Goal: Task Accomplishment & Management: Use online tool/utility

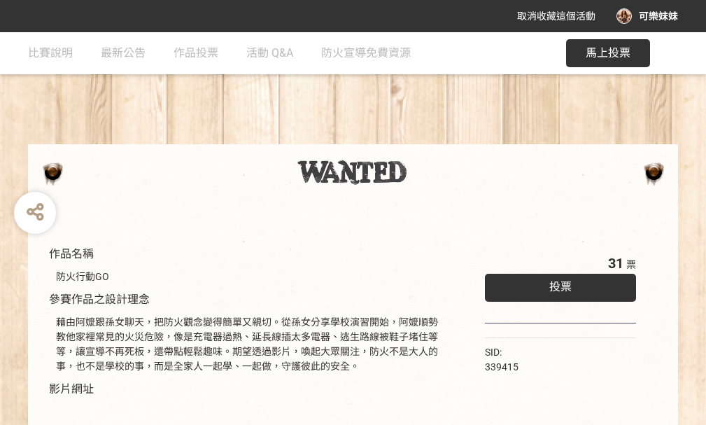
click at [575, 293] on div "投票" at bounding box center [560, 288] width 151 height 28
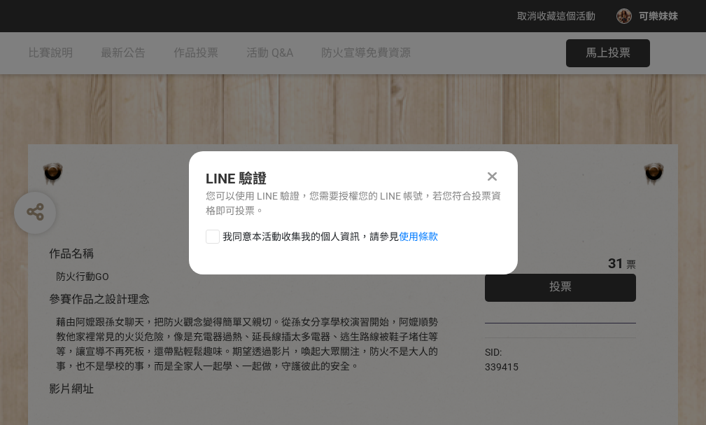
click at [212, 233] on div at bounding box center [213, 237] width 14 height 14
checkbox input "true"
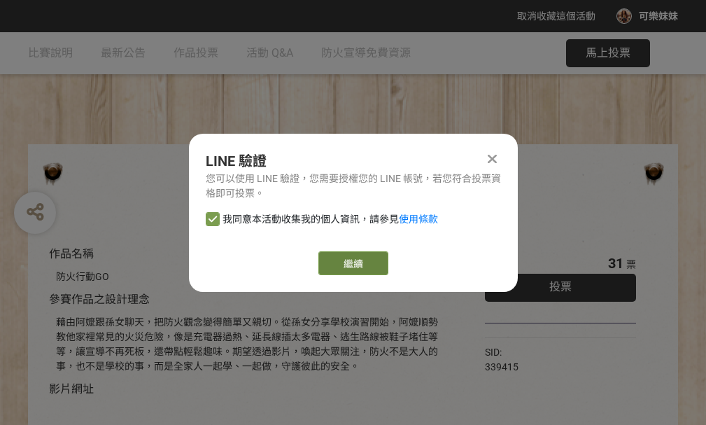
click at [339, 253] on button "繼續" at bounding box center [353, 263] width 70 height 24
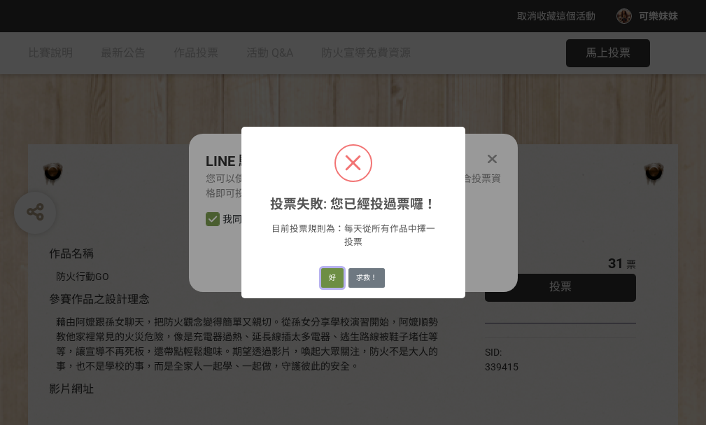
click at [328, 277] on button "好" at bounding box center [332, 278] width 22 height 20
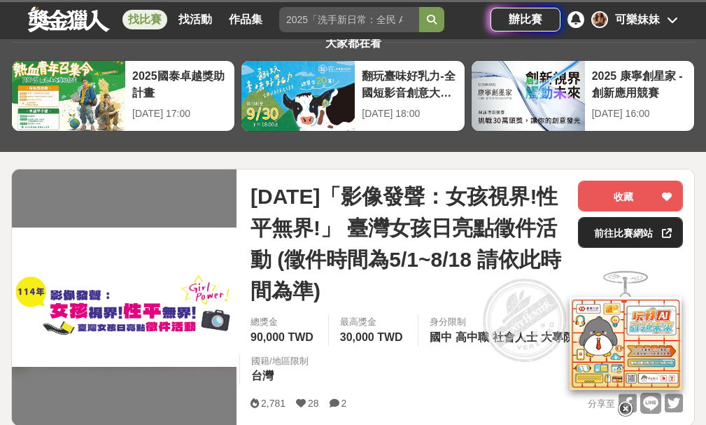
scroll to position [70, 0]
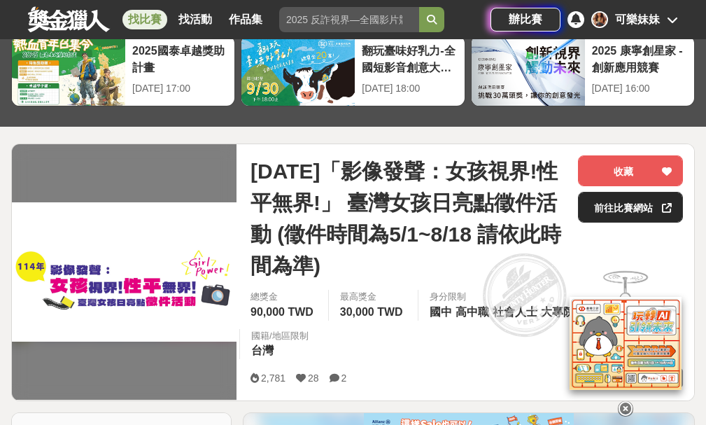
click at [609, 209] on link "前往比賽網站" at bounding box center [630, 207] width 105 height 31
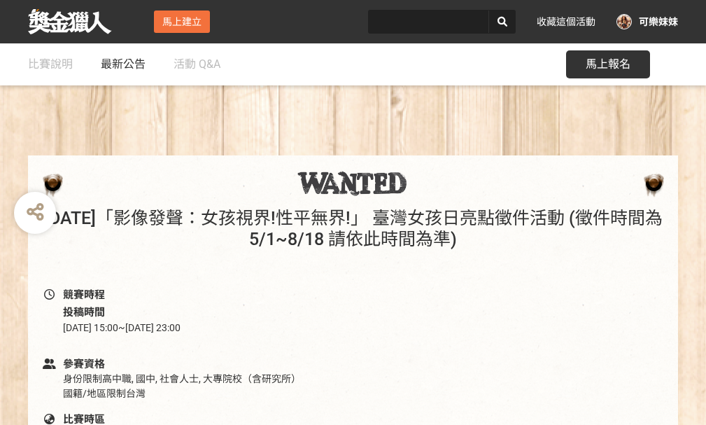
click at [106, 64] on span "最新公告" at bounding box center [123, 63] width 45 height 13
